Goal: Find contact information: Find contact information

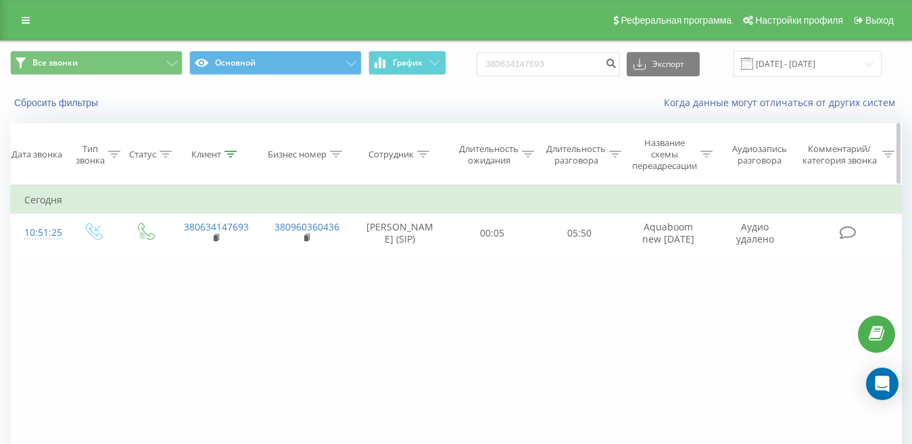
click at [232, 159] on div at bounding box center [231, 154] width 12 height 11
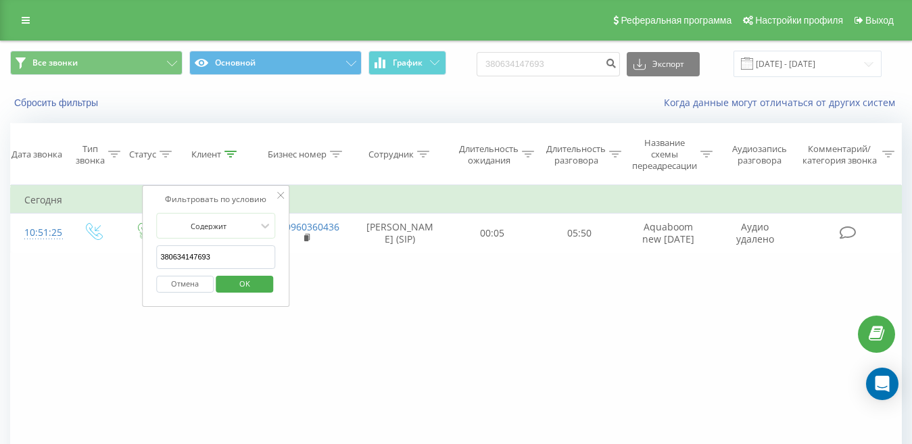
drag, startPoint x: 225, startPoint y: 260, endPoint x: 145, endPoint y: 242, distance: 81.7
click at [166, 245] on input "380634147693" at bounding box center [215, 257] width 119 height 24
click at [226, 259] on input "380634147693" at bounding box center [215, 257] width 119 height 24
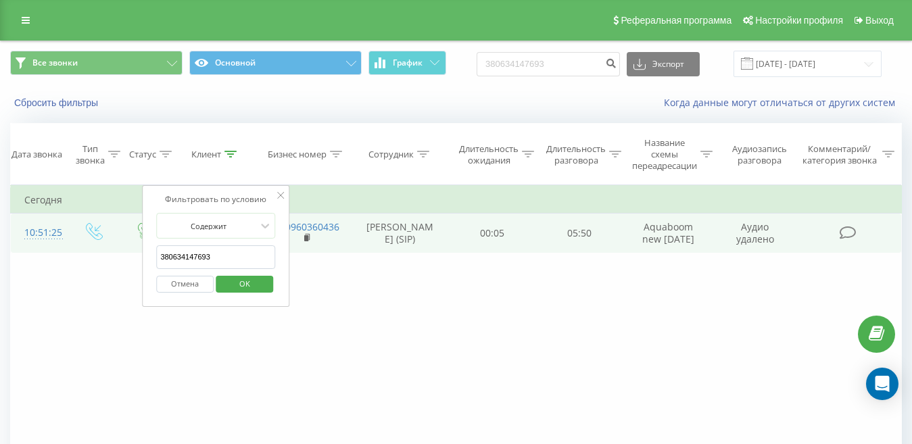
drag, startPoint x: 236, startPoint y: 262, endPoint x: 134, endPoint y: 263, distance: 102.1
click at [135, 253] on table "Фильтровать по условию Равно Введите значение Отмена OK Фильтровать по условию …" at bounding box center [456, 219] width 892 height 68
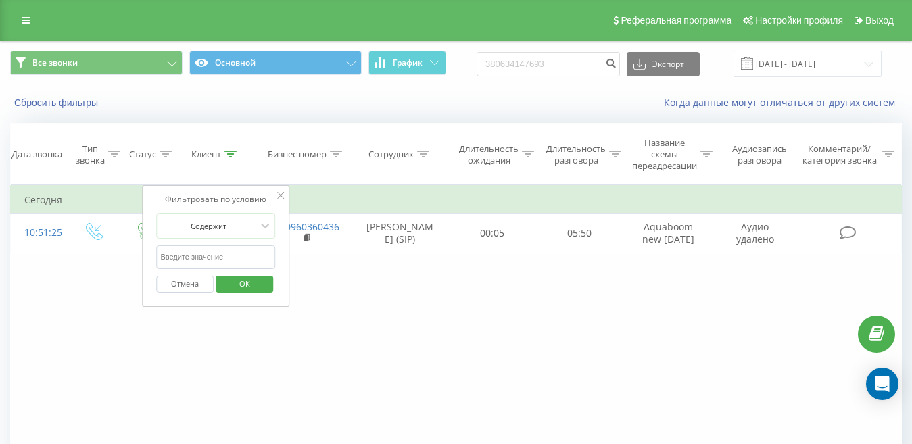
click at [238, 287] on span "OK" at bounding box center [245, 283] width 38 height 21
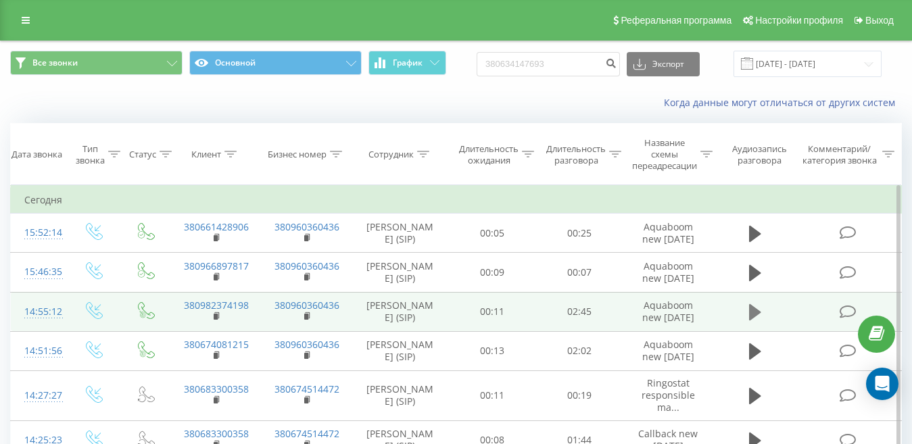
click at [755, 321] on icon at bounding box center [755, 312] width 12 height 16
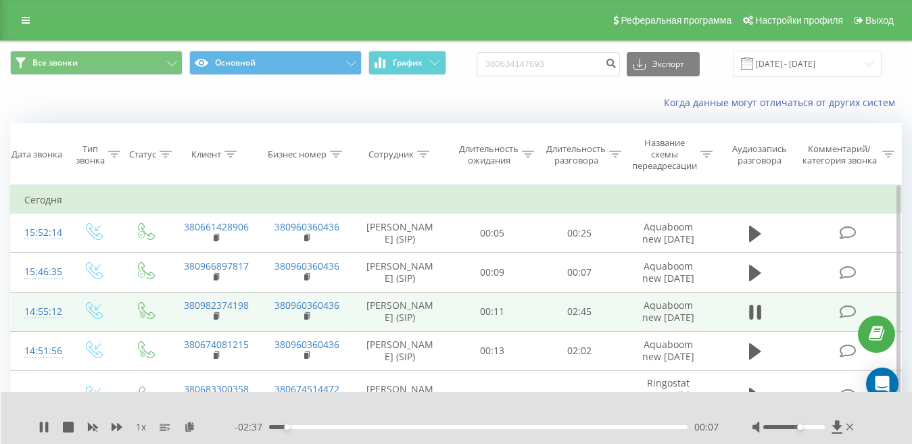
drag, startPoint x: 789, startPoint y: 427, endPoint x: 799, endPoint y: 429, distance: 9.6
click at [799, 429] on div at bounding box center [794, 427] width 62 height 4
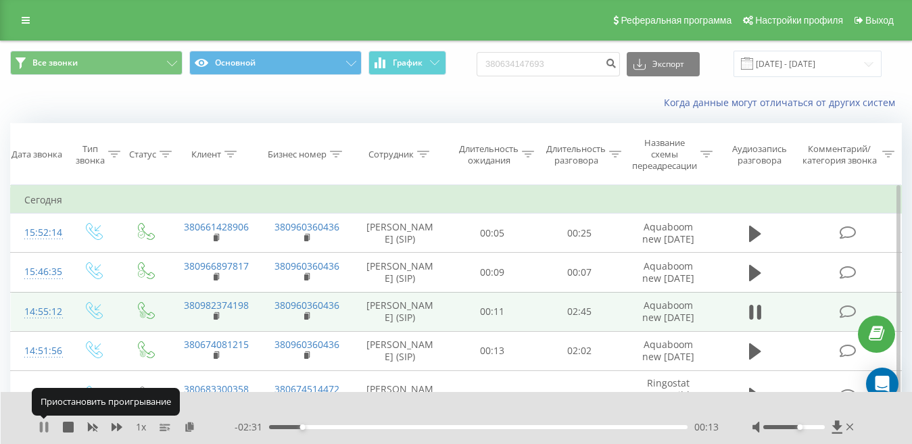
click at [44, 427] on icon at bounding box center [44, 427] width 11 height 11
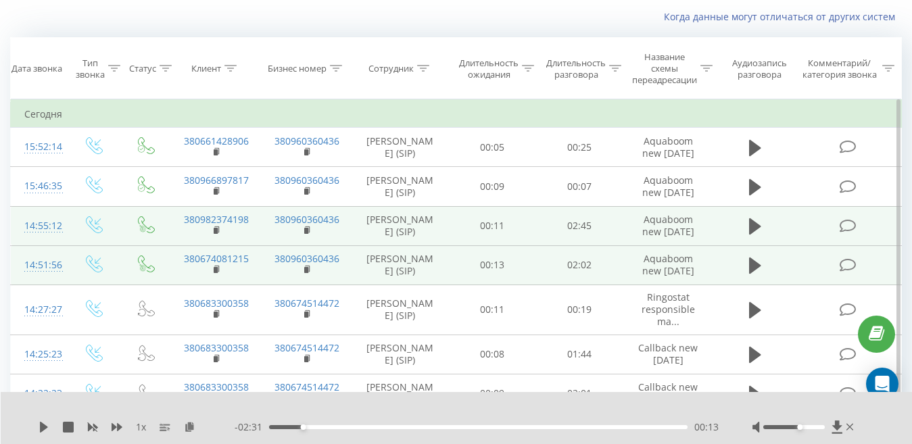
scroll to position [68, 0]
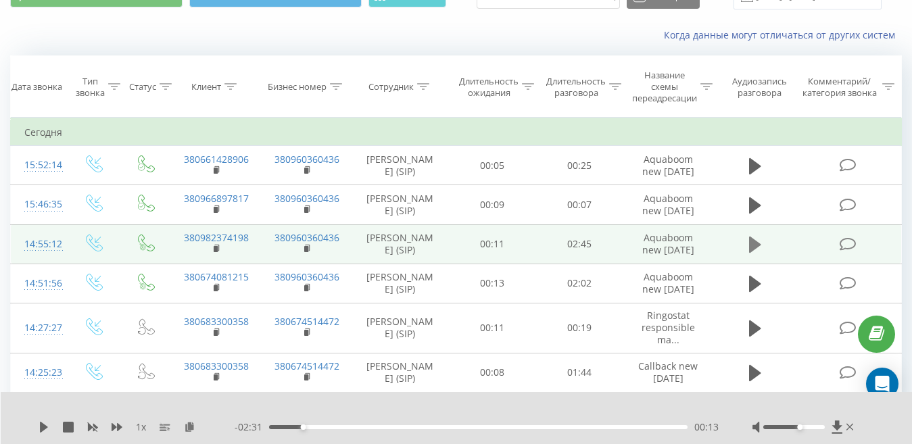
click at [755, 253] on icon at bounding box center [755, 245] width 12 height 16
click at [757, 252] on icon at bounding box center [759, 244] width 4 height 15
click at [754, 253] on icon at bounding box center [755, 245] width 12 height 16
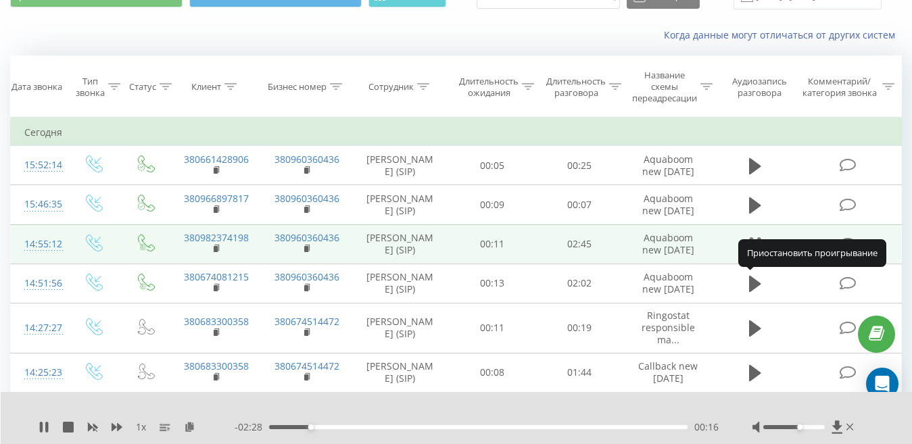
click at [755, 254] on icon at bounding box center [755, 244] width 12 height 19
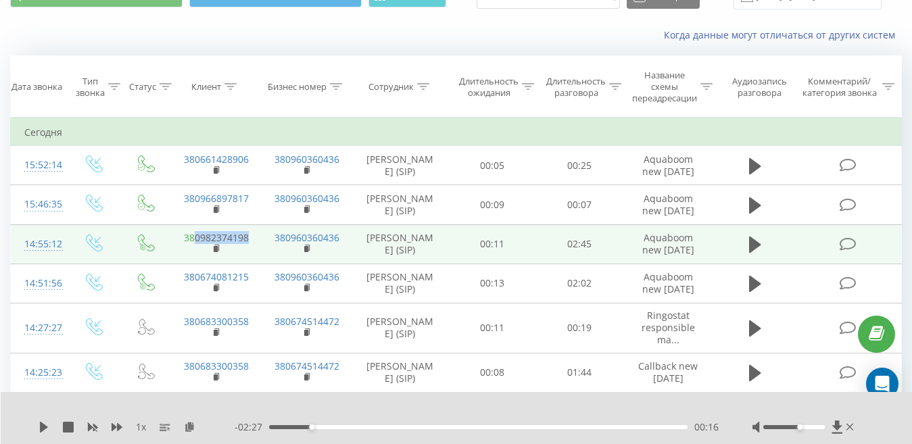
drag, startPoint x: 194, startPoint y: 277, endPoint x: 247, endPoint y: 279, distance: 52.8
click at [247, 244] on link "380982374198" at bounding box center [216, 237] width 65 height 13
copy link "0982374198"
